Goal: Task Accomplishment & Management: Complete application form

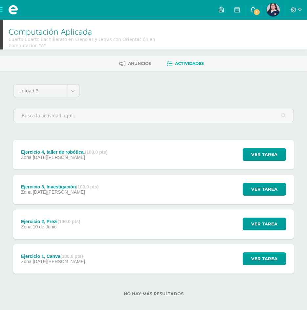
click at [255, 10] on span "1" at bounding box center [256, 12] width 7 height 7
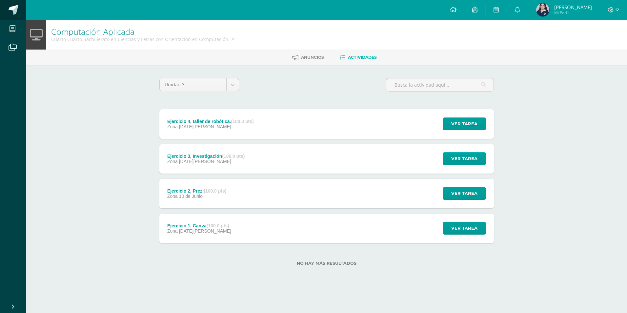
click at [4, 8] on link at bounding box center [13, 10] width 26 height 20
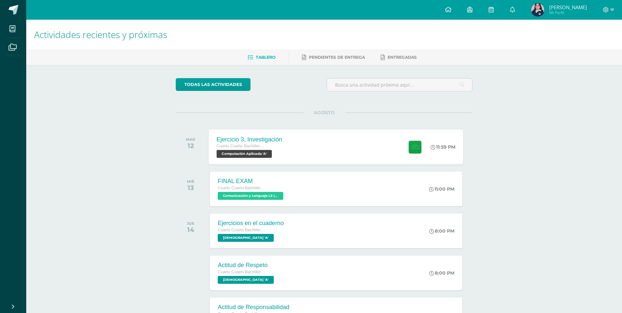
click at [344, 160] on div "Ejercicio 3, Investigación Cuarto Cuarto Bachillerato en Ciencias y Letras con …" at bounding box center [336, 146] width 255 height 35
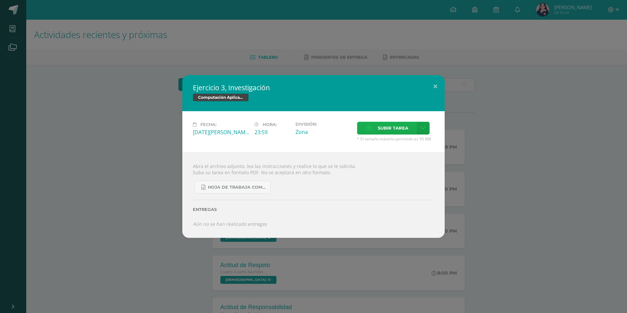
click at [391, 131] on span "Subir tarea" at bounding box center [393, 128] width 31 height 12
click at [0, 0] on input "Subir tarea" at bounding box center [0, 0] width 0 height 0
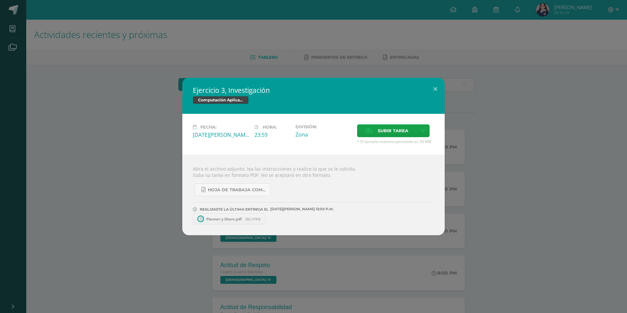
click at [156, 189] on div "Ejercicio 3, Investigación Computación Aplicada Fecha: Martes 12 de Agosto Hora…" at bounding box center [314, 156] width 622 height 157
